Goal: Find specific page/section: Find specific page/section

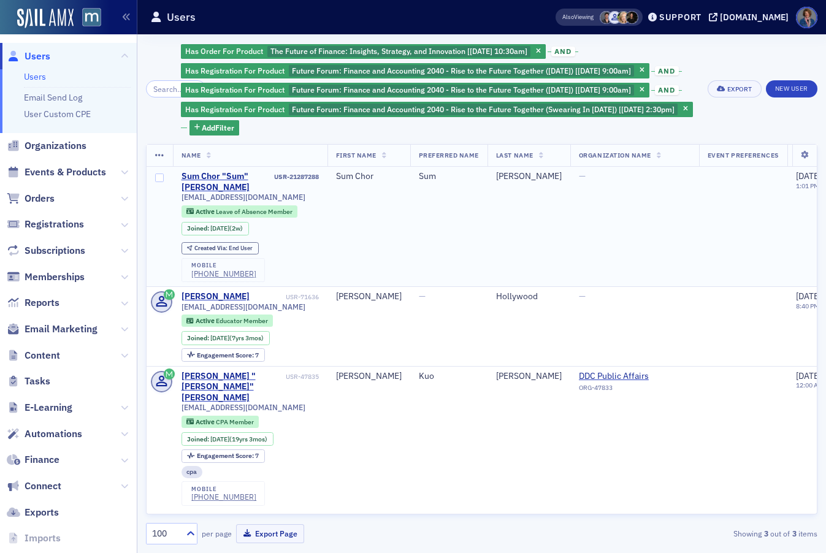
scroll to position [7, 0]
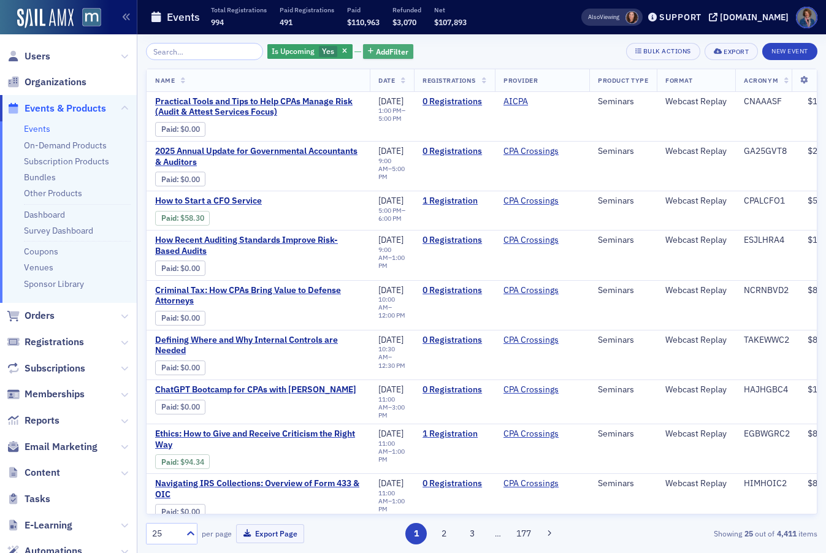
click at [376, 52] on span "Add Filter" at bounding box center [392, 51] width 33 height 11
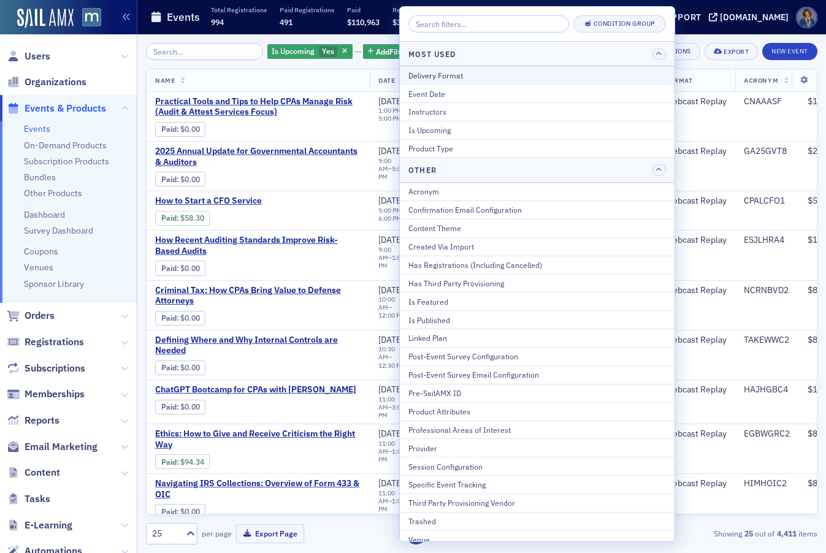
click at [464, 71] on div "Delivery Format" at bounding box center [538, 75] width 258 height 11
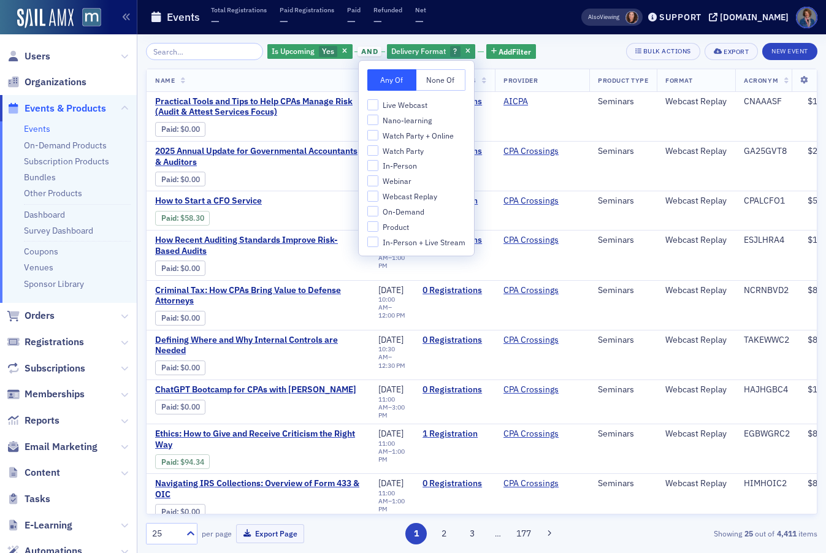
click at [407, 107] on span "Live Webcast" at bounding box center [405, 105] width 45 height 10
click at [379, 107] on input "Live Webcast" at bounding box center [372, 104] width 11 height 11
checkbox input "true"
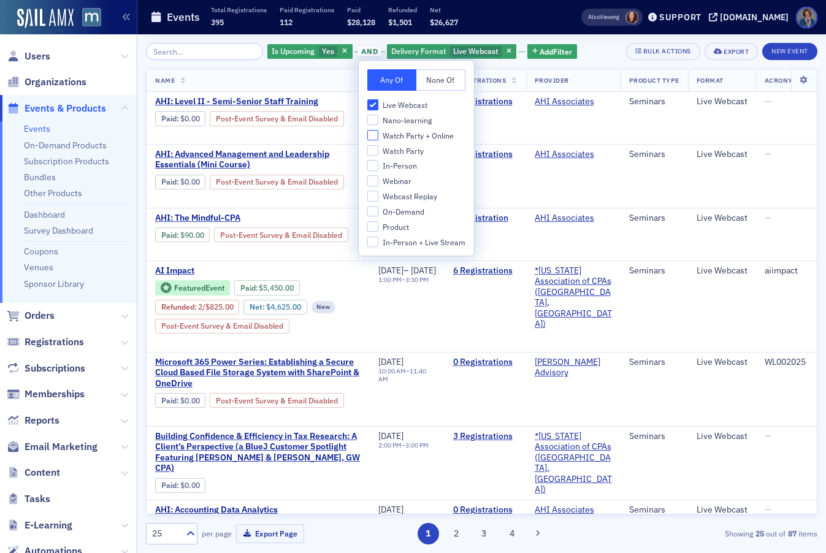
click at [370, 137] on input "Watch Party + Online" at bounding box center [372, 135] width 11 height 11
checkbox input "true"
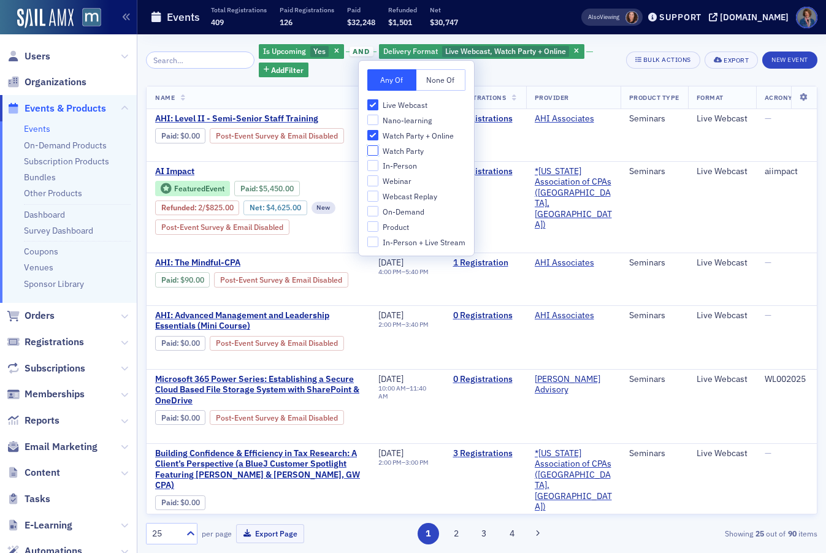
click at [371, 148] on input "Watch Party" at bounding box center [372, 150] width 11 height 11
checkbox input "true"
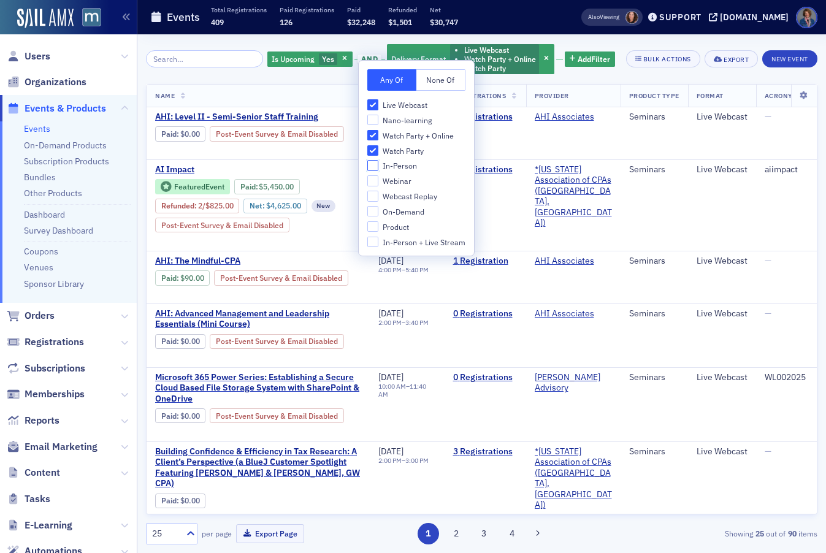
click at [374, 166] on input "In-Person" at bounding box center [372, 165] width 11 height 11
checkbox input "true"
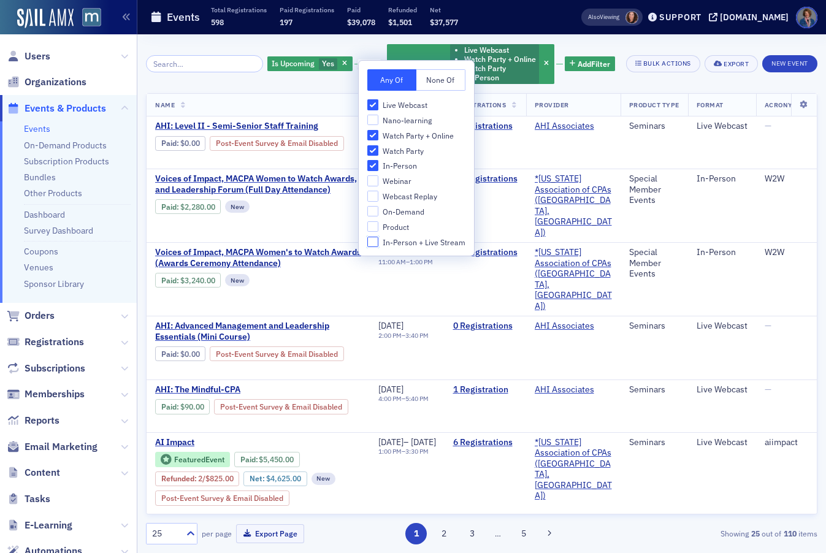
drag, startPoint x: 371, startPoint y: 243, endPoint x: 425, endPoint y: 229, distance: 55.8
click at [371, 243] on input "In-Person + Live Stream" at bounding box center [372, 242] width 11 height 11
checkbox input "true"
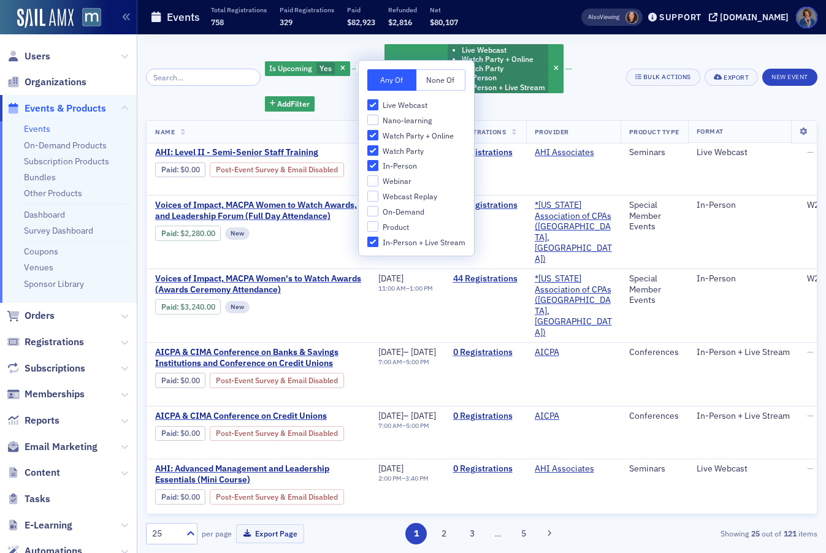
click at [618, 41] on div "Is Upcoming Yes and Delivery Format Live Webcast Watch Party + Online Watch Par…" at bounding box center [482, 293] width 672 height 519
